Goal: Task Accomplishment & Management: Manage account settings

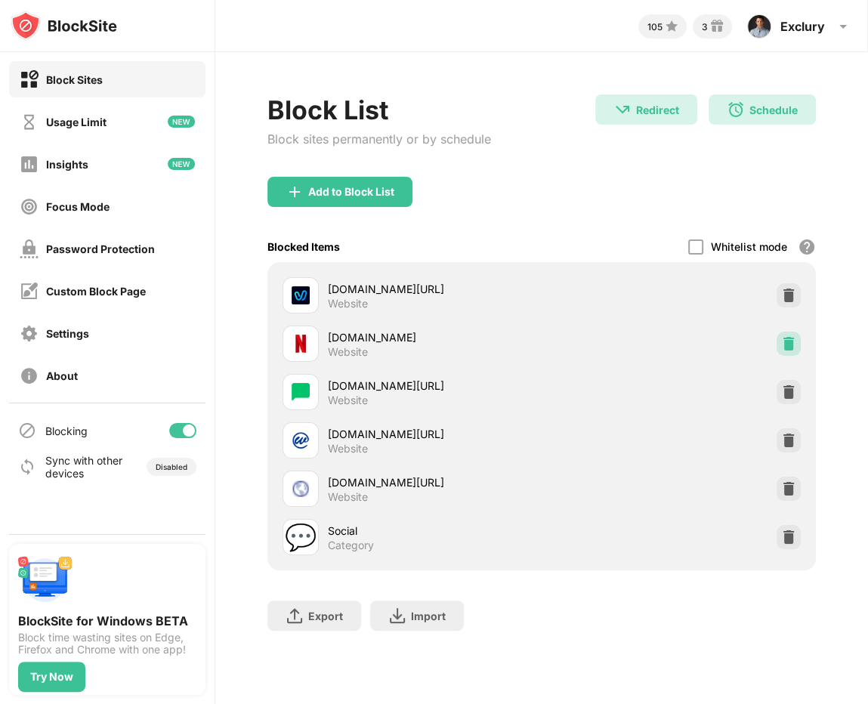
click at [783, 345] on img at bounding box center [788, 343] width 15 height 15
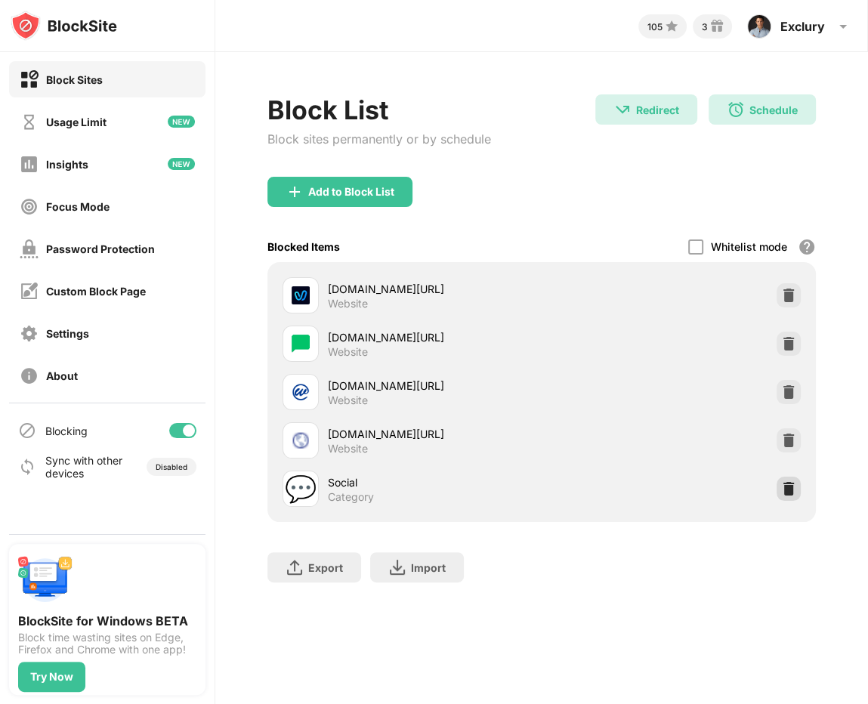
drag, startPoint x: 797, startPoint y: 483, endPoint x: 803, endPoint y: 491, distance: 9.7
click at [796, 483] on div at bounding box center [788, 488] width 24 height 24
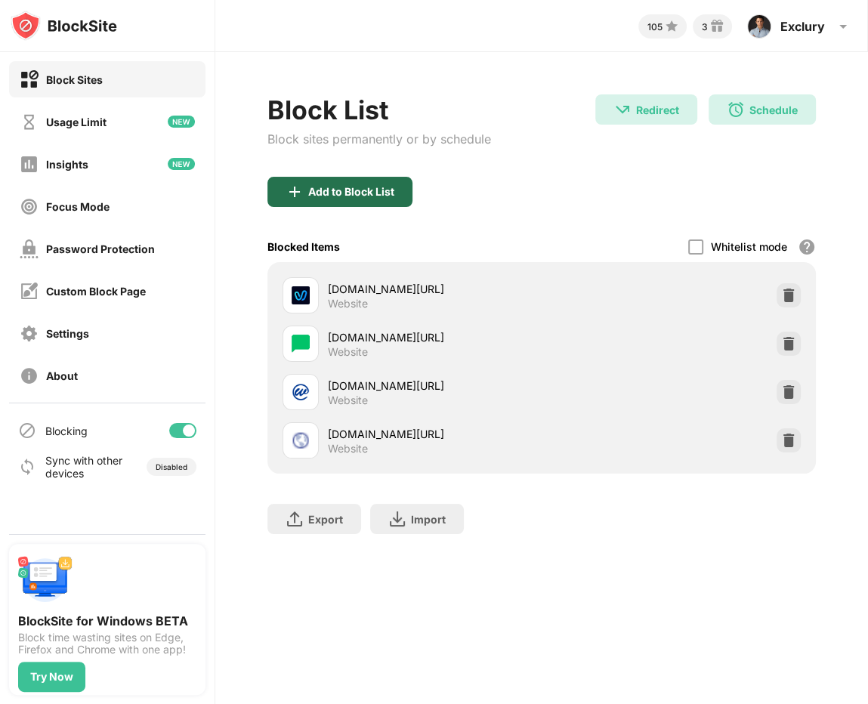
click at [318, 179] on div "Add to Block List" at bounding box center [339, 192] width 145 height 30
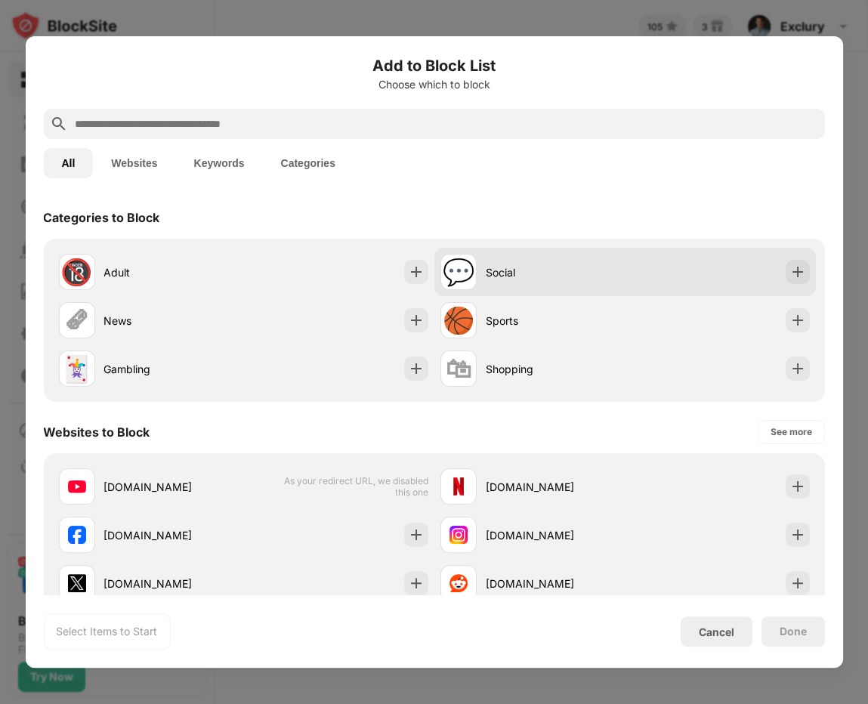
drag, startPoint x: 506, startPoint y: 255, endPoint x: 630, endPoint y: 428, distance: 213.1
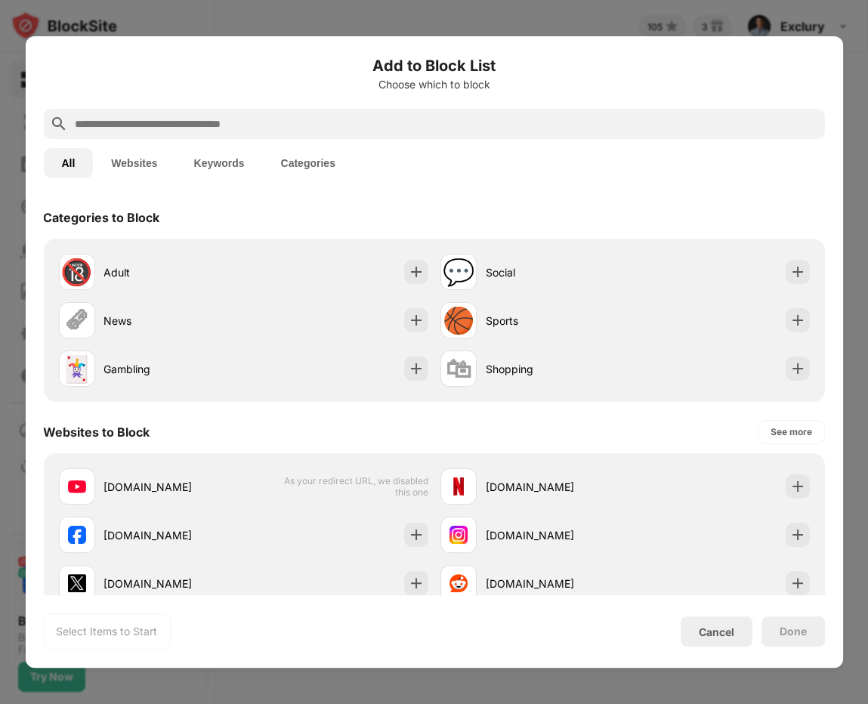
click at [506, 255] on div "💬 Social" at bounding box center [532, 272] width 185 height 36
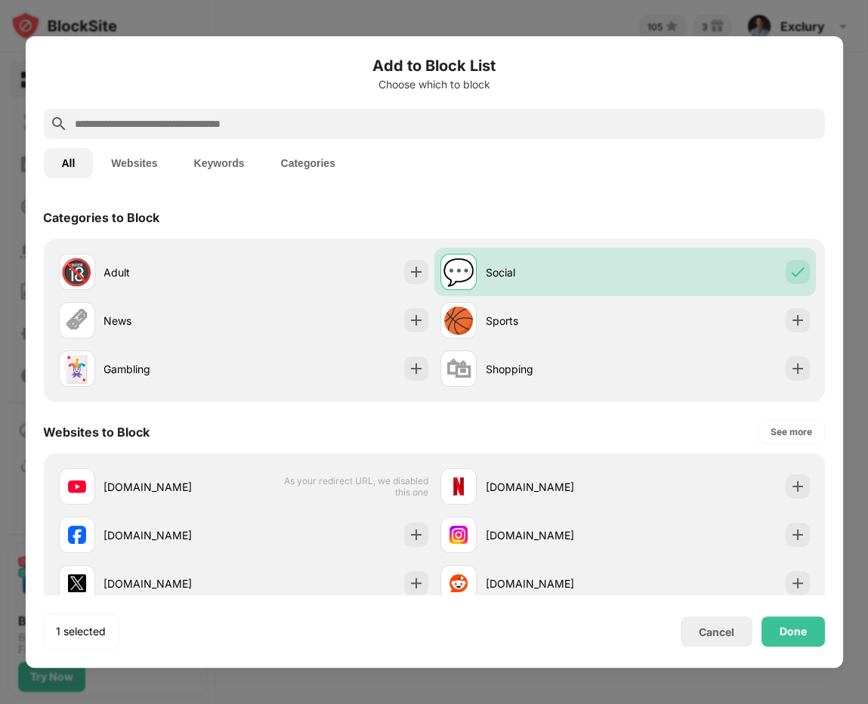
click at [784, 651] on div "Add to Block List Choose which to block All Websites Keywords Categories Catego…" at bounding box center [433, 351] width 817 height 631
click at [783, 622] on div "Done" at bounding box center [792, 631] width 63 height 30
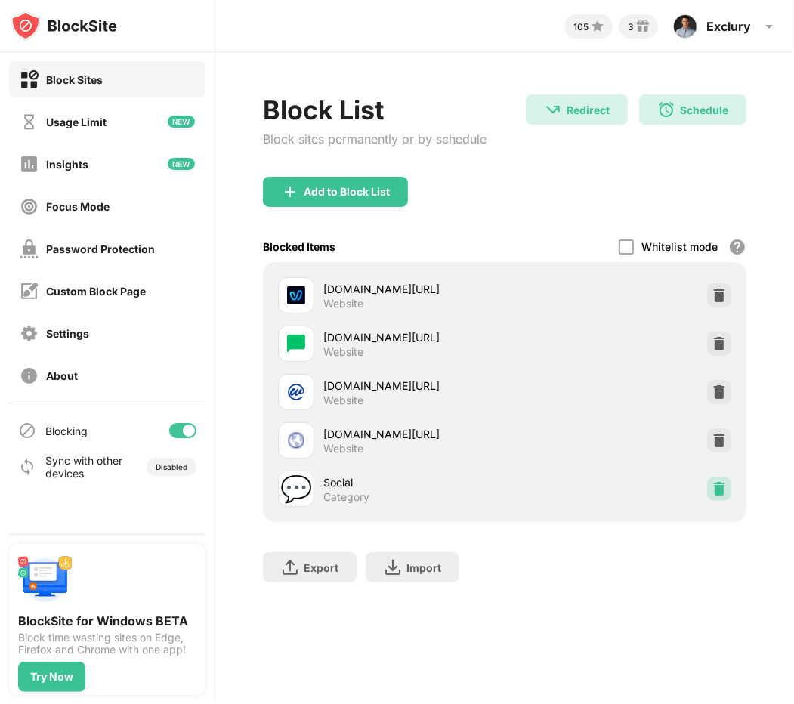
click at [721, 479] on div at bounding box center [719, 488] width 24 height 24
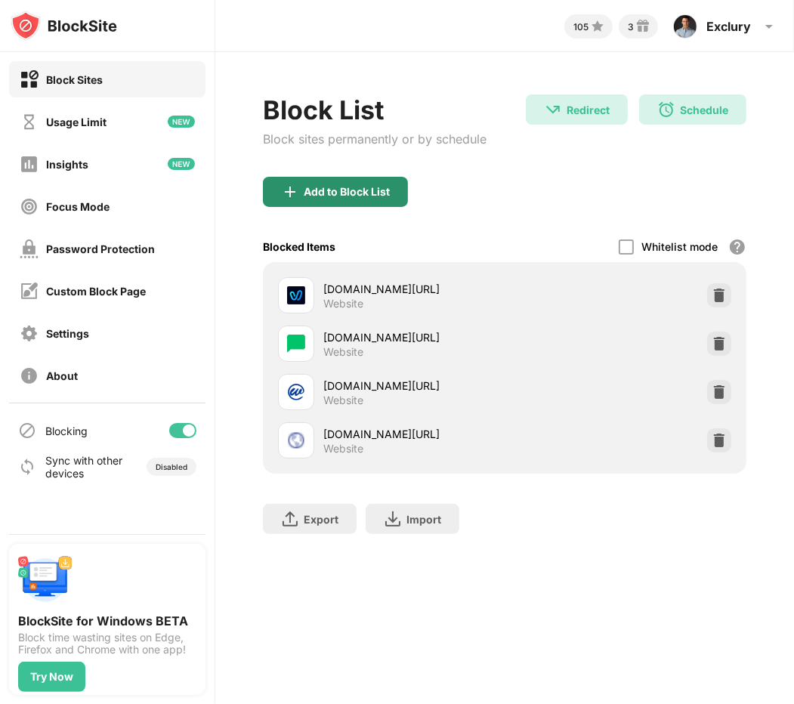
click at [330, 183] on div "Add to Block List" at bounding box center [335, 192] width 145 height 30
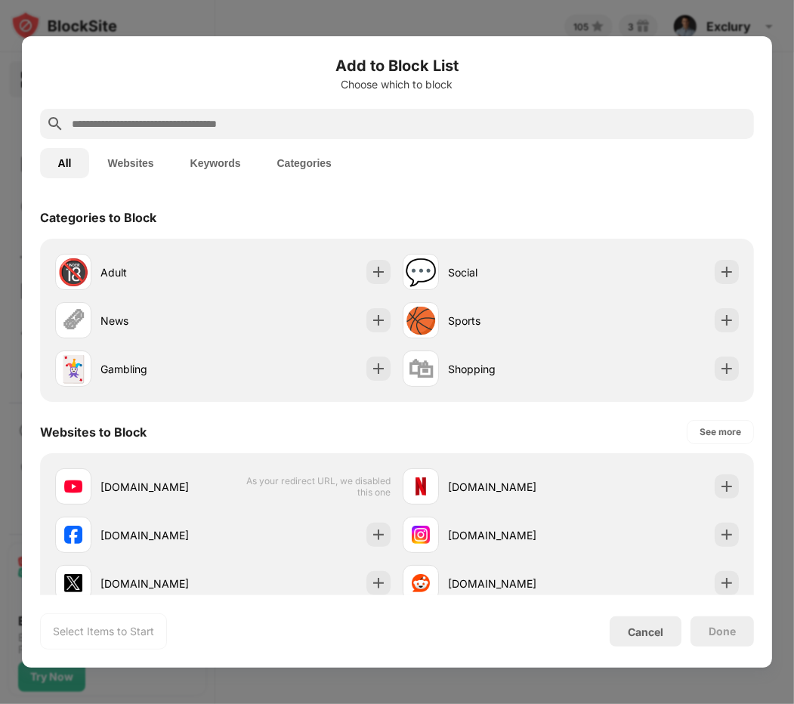
click at [320, 131] on input "text" at bounding box center [409, 124] width 678 height 18
paste input "**********"
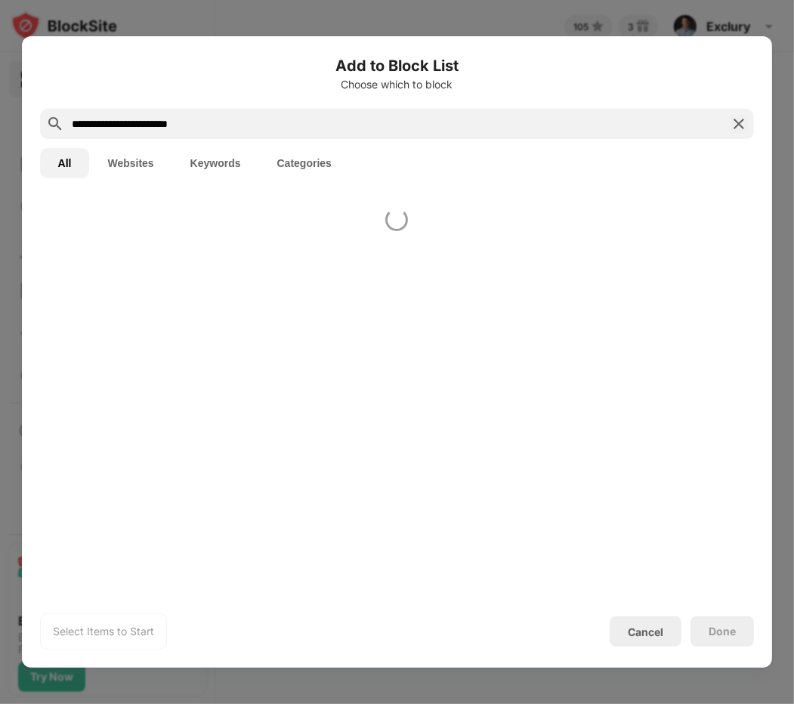
type input "**********"
click at [495, 264] on div at bounding box center [397, 395] width 751 height 399
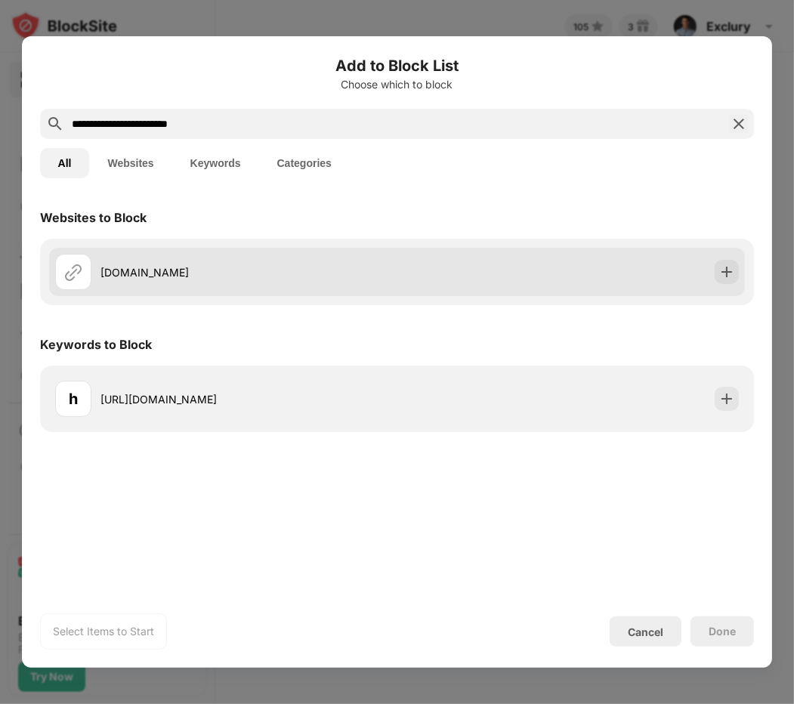
click at [540, 287] on div "[DOMAIN_NAME]" at bounding box center [397, 272] width 696 height 48
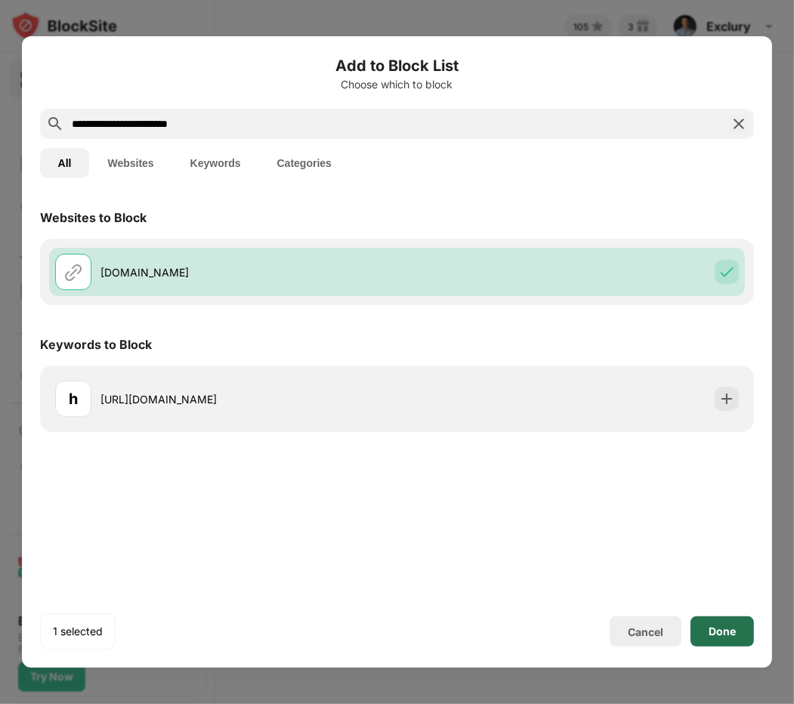
click at [714, 639] on div "Done" at bounding box center [721, 631] width 63 height 30
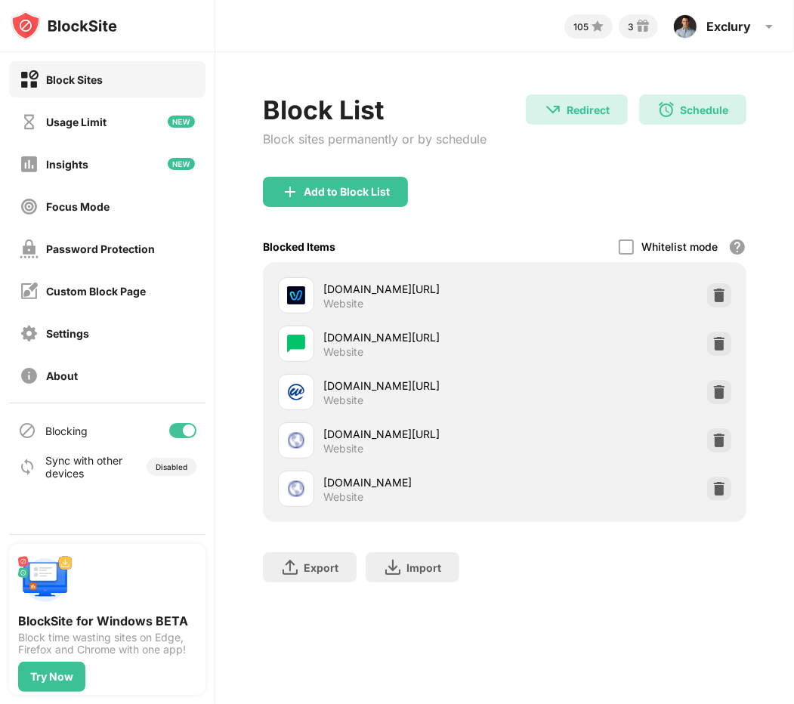
click at [560, 587] on div "Export Export Files (for websites items only) Import Import Files (for websites…" at bounding box center [504, 560] width 483 height 76
